Goal: Check status: Check status

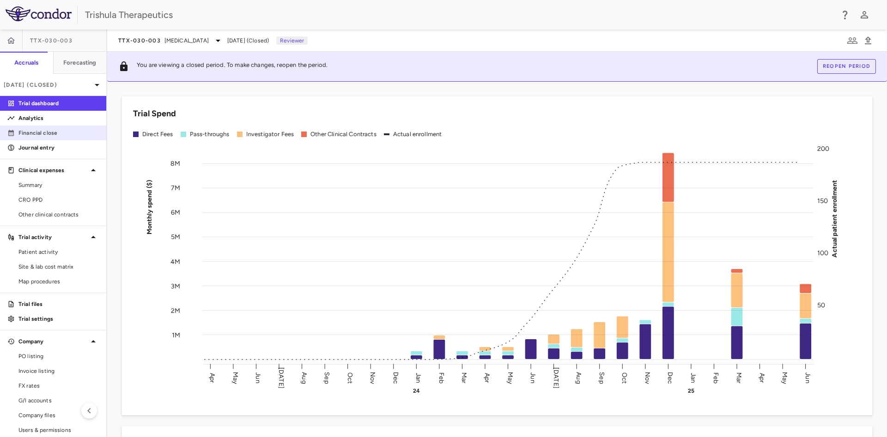
click at [35, 134] on p "Financial close" at bounding box center [58, 133] width 80 height 8
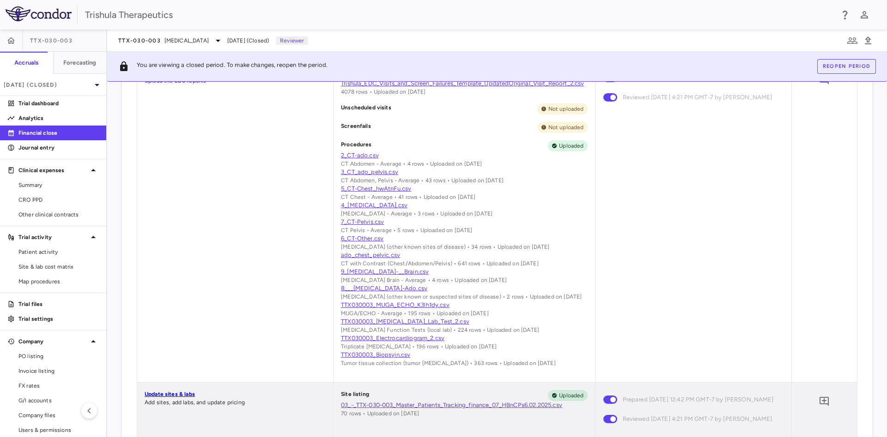
scroll to position [485, 0]
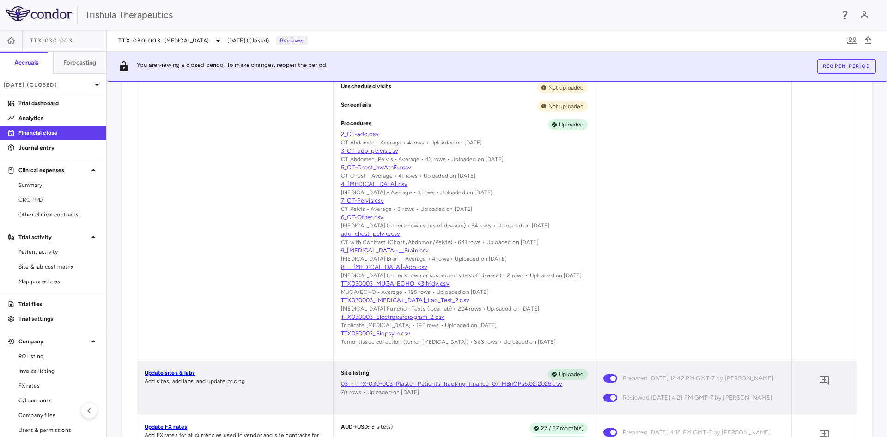
click at [34, 132] on p "Financial close" at bounding box center [58, 133] width 80 height 8
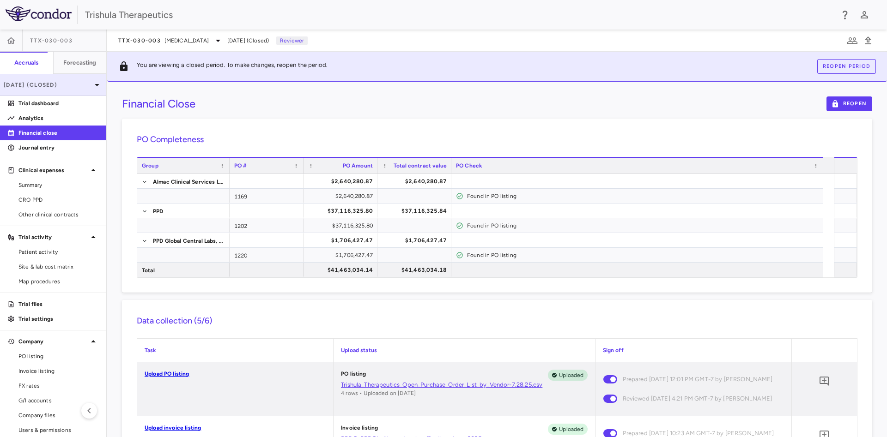
click at [61, 85] on p "[DATE] (Closed)" at bounding box center [48, 85] width 88 height 8
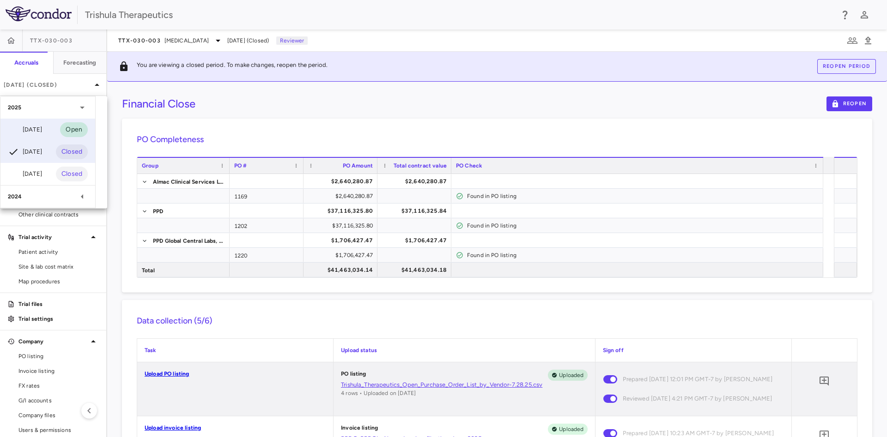
click at [42, 129] on div "[DATE]" at bounding box center [25, 129] width 34 height 11
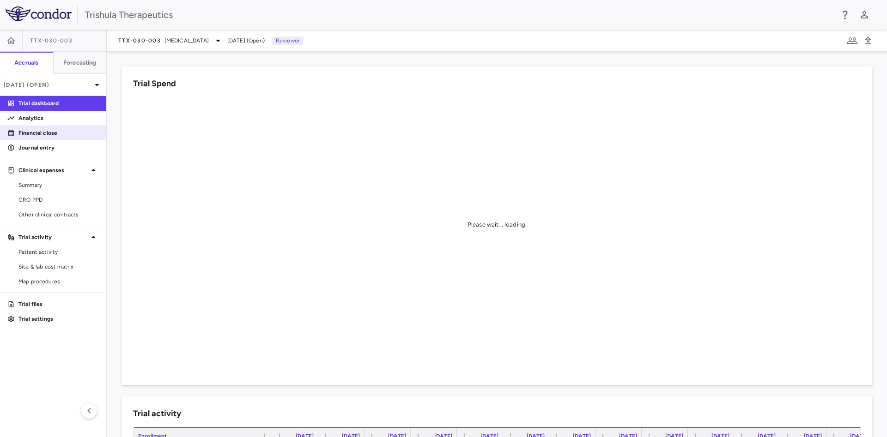
click at [51, 131] on p "Financial close" at bounding box center [58, 133] width 80 height 8
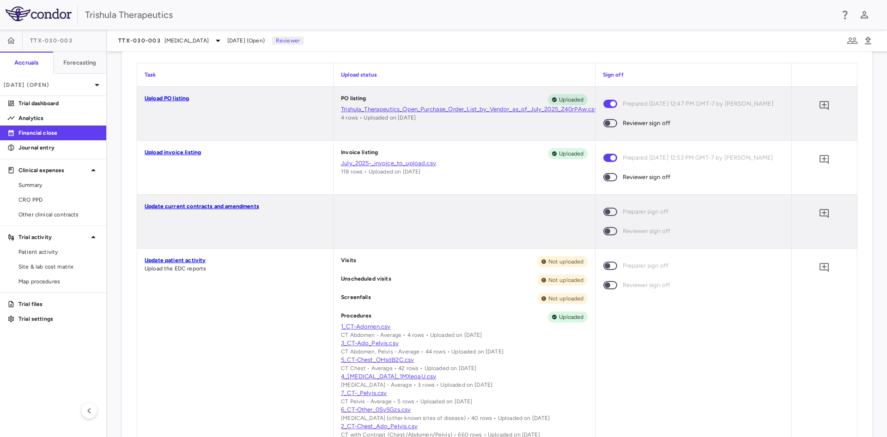
scroll to position [242, 0]
